Goal: Task Accomplishment & Management: Manage account settings

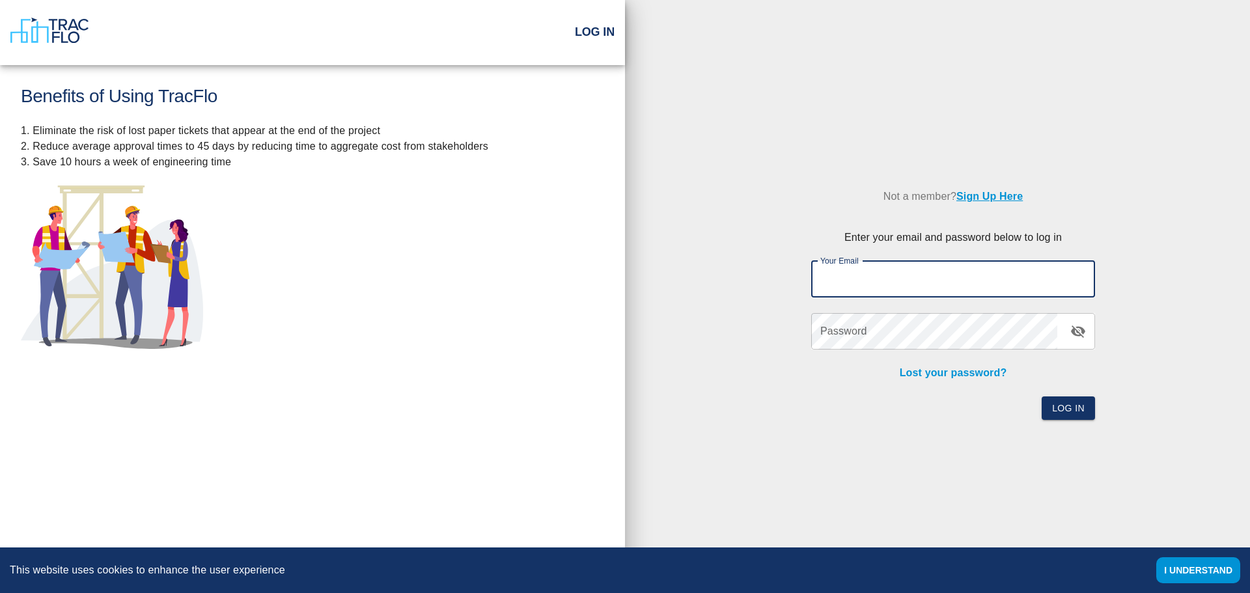
click at [1095, 279] on div at bounding box center [1095, 279] width 0 height 0
type input "[PERSON_NAME][EMAIL_ADDRESS][PERSON_NAME][DOMAIN_NAME]"
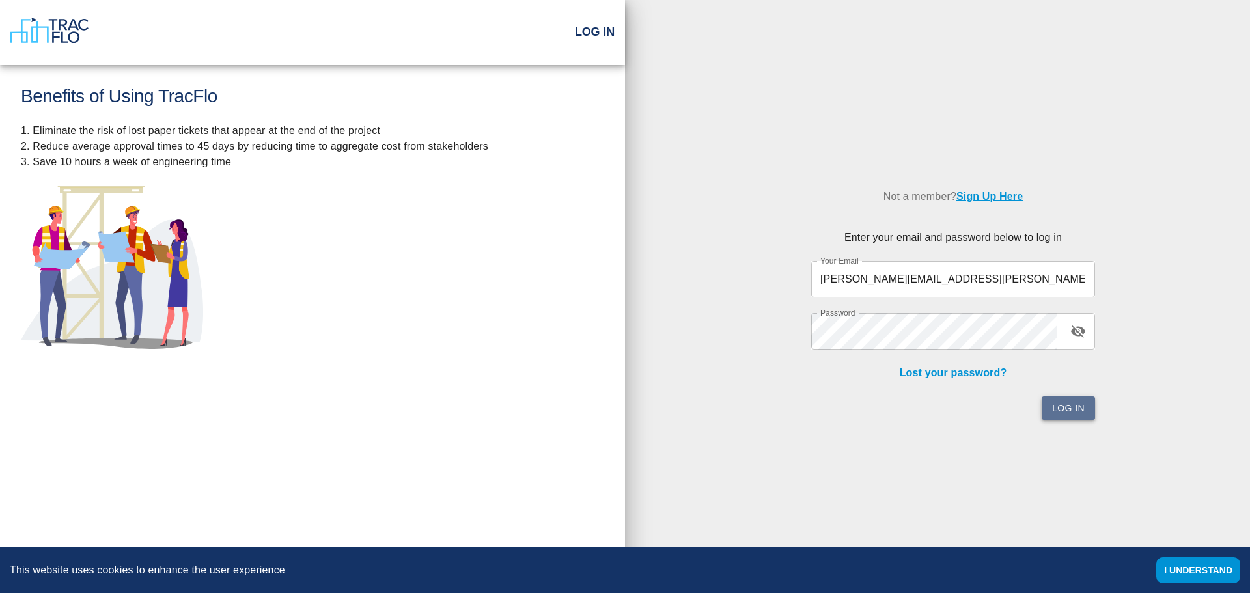
click at [1066, 408] on button "Log In" at bounding box center [1068, 409] width 53 height 24
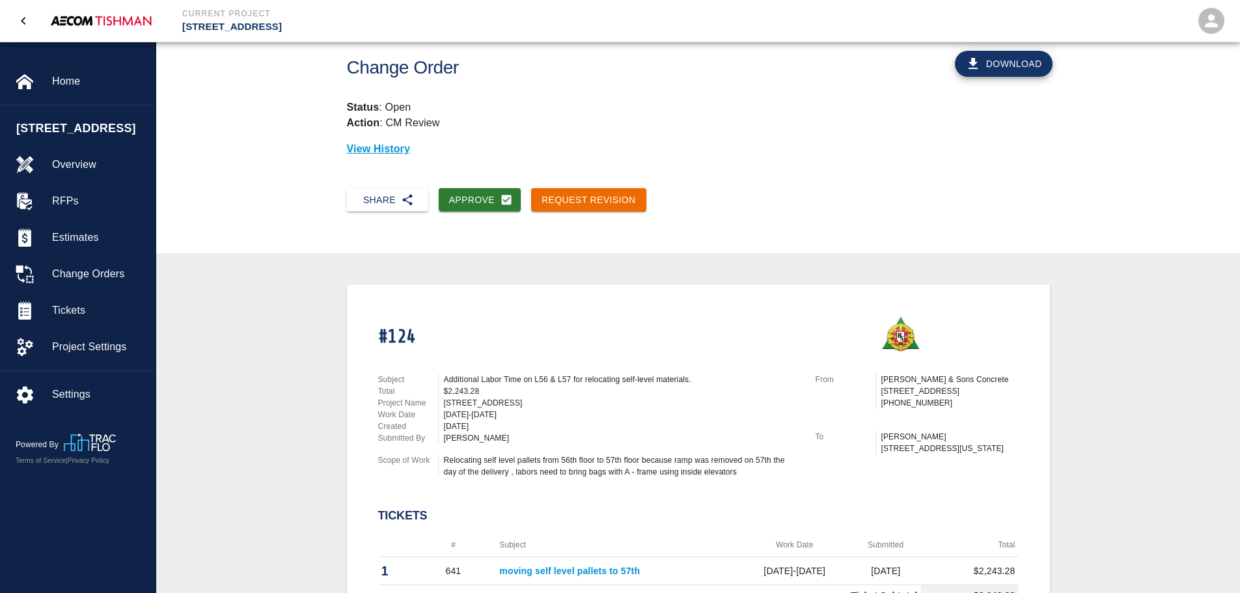
scroll to position [26, 0]
